Goal: Check status: Check status

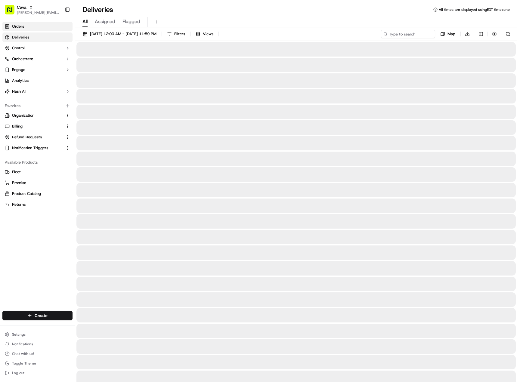
click at [24, 24] on link "Orders" at bounding box center [37, 27] width 70 height 10
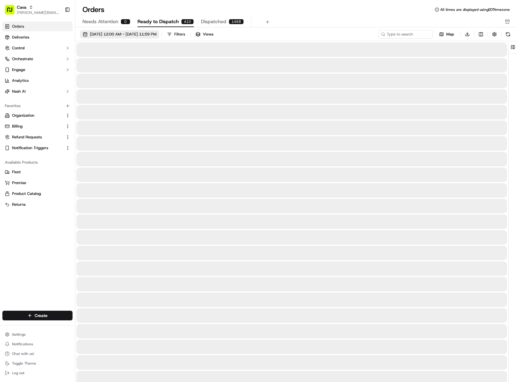
click at [141, 37] on button "[DATE] 12:00 AM - [DATE] 11:59 PM" at bounding box center [119, 34] width 79 height 8
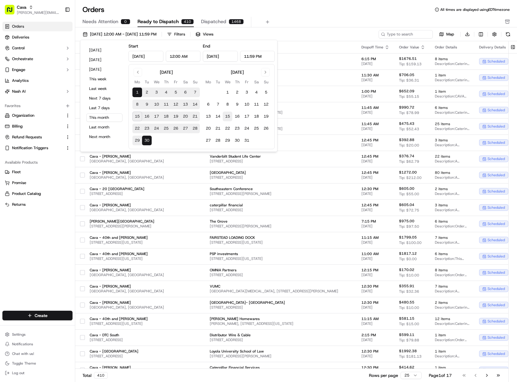
click at [226, 116] on button "15" at bounding box center [228, 117] width 10 height 10
type input "[DATE]"
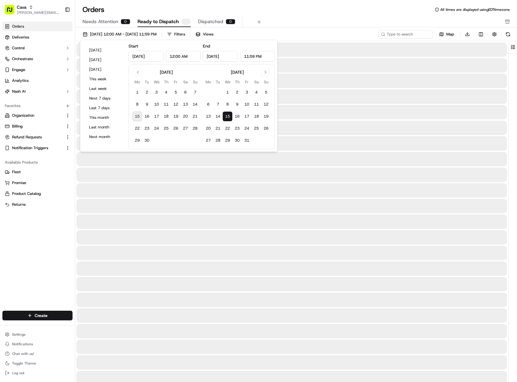
click at [226, 116] on button "15" at bounding box center [228, 117] width 10 height 10
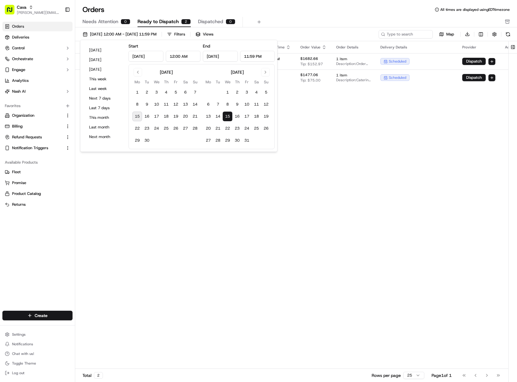
click at [304, 24] on div "Needs Attention 0 Ready to Dispatch 2 Dispatched 0" at bounding box center [291, 22] width 419 height 10
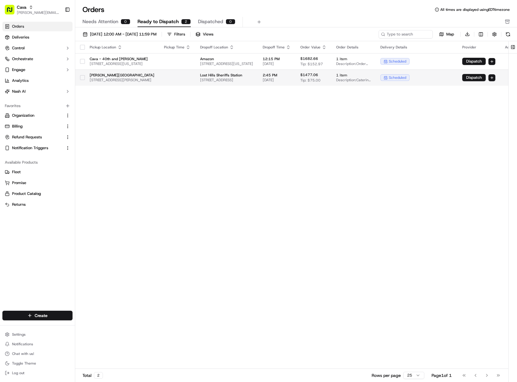
click at [195, 77] on td at bounding box center [177, 78] width 36 height 16
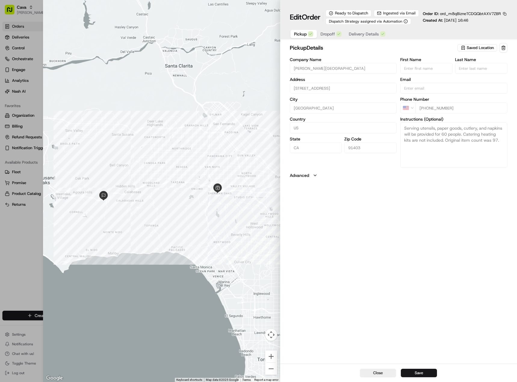
click at [324, 37] on span "Dropoff" at bounding box center [328, 34] width 14 height 6
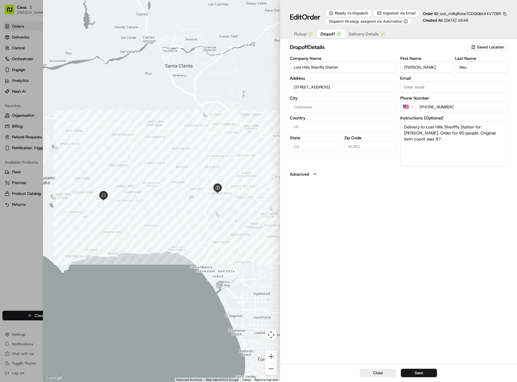
click at [186, 62] on div at bounding box center [161, 191] width 237 height 382
click at [39, 26] on div at bounding box center [258, 191] width 517 height 382
type input "+1"
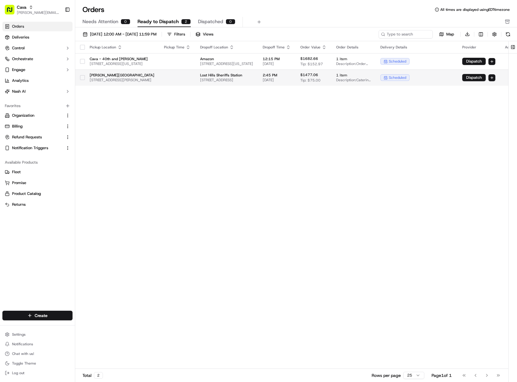
click at [154, 80] on span "[STREET_ADDRESS][PERSON_NAME]" at bounding box center [122, 80] width 65 height 5
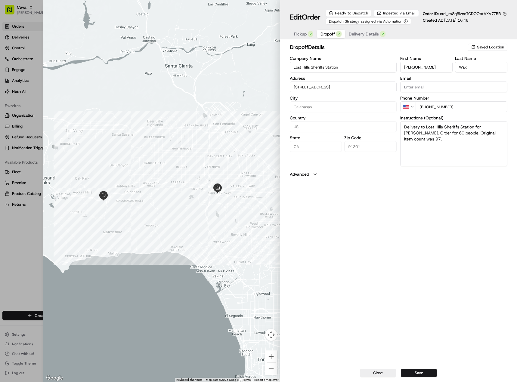
click at [506, 15] on button "button" at bounding box center [504, 13] width 5 height 5
click at [480, 26] on button "Copy ID" at bounding box center [488, 25] width 55 height 7
